Goal: Task Accomplishment & Management: Use online tool/utility

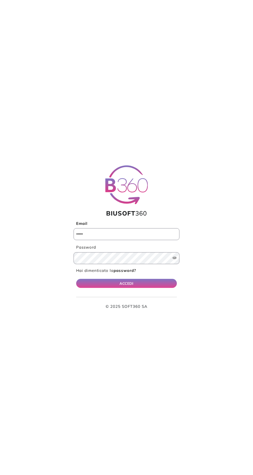
click at [92, 233] on input "Email" at bounding box center [127, 234] width 106 height 12
type input "**********"
click at [76, 279] on button "ACCEDI" at bounding box center [126, 283] width 101 height 9
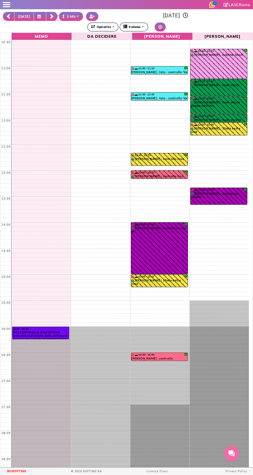
select select "*"
click at [38, 16] on icon at bounding box center [39, 16] width 5 height 4
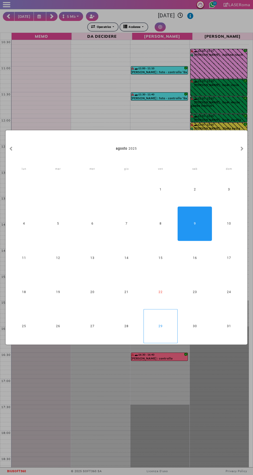
click at [162, 328] on div "29" at bounding box center [161, 326] width 34 height 34
type input "**********"
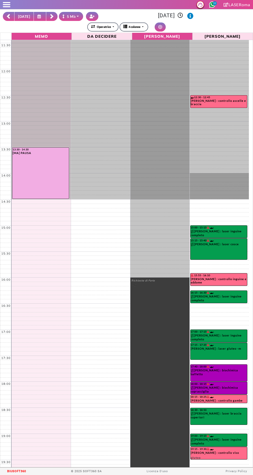
scroll to position [68, 0]
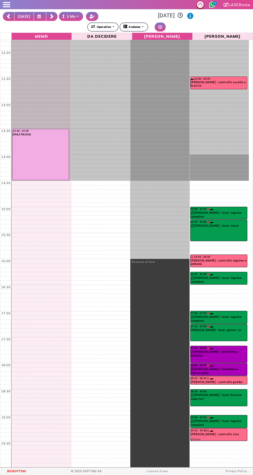
click at [50, 15] on rect at bounding box center [51, 15] width 3 height 3
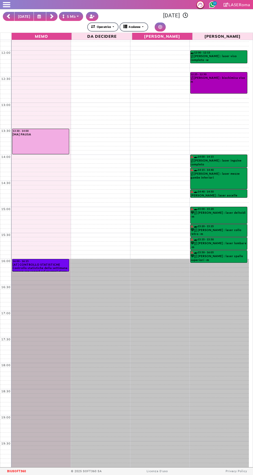
scroll to position [0, 0]
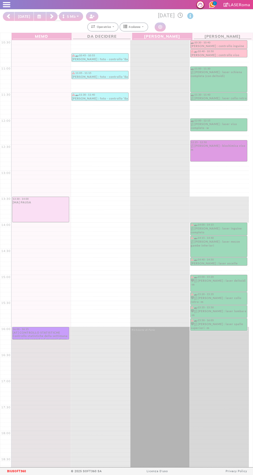
select select "*"
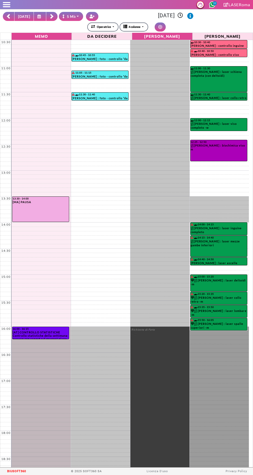
click at [9, 17] on rect at bounding box center [8, 16] width 3 height 3
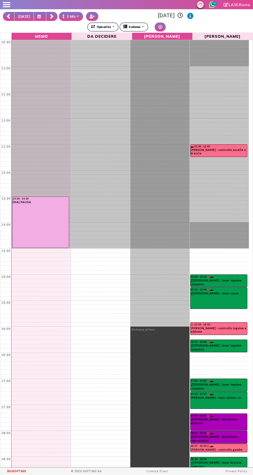
scroll to position [2, 0]
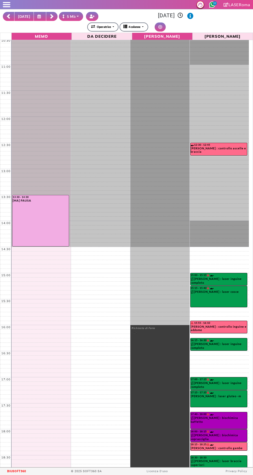
click at [9, 15] on rect at bounding box center [8, 15] width 3 height 3
